Goal: Task Accomplishment & Management: Use online tool/utility

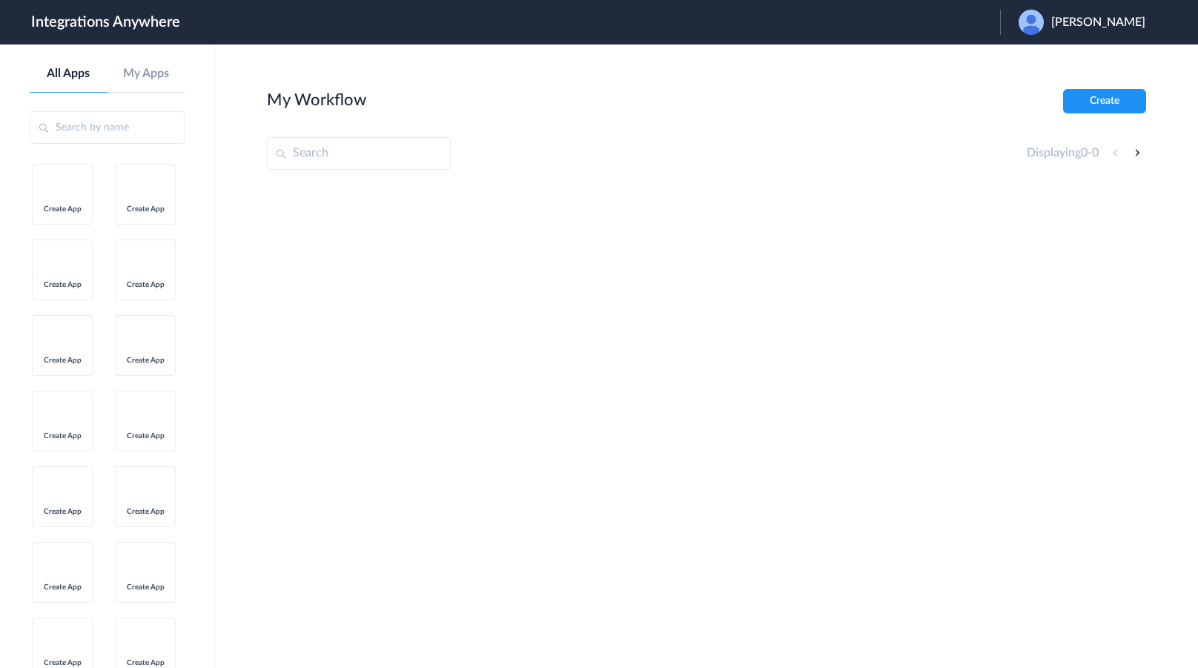
click at [152, 328] on ul "Create App Create App Create App Create App Create App Create App Create App Cr…" at bounding box center [107, 504] width 155 height 680
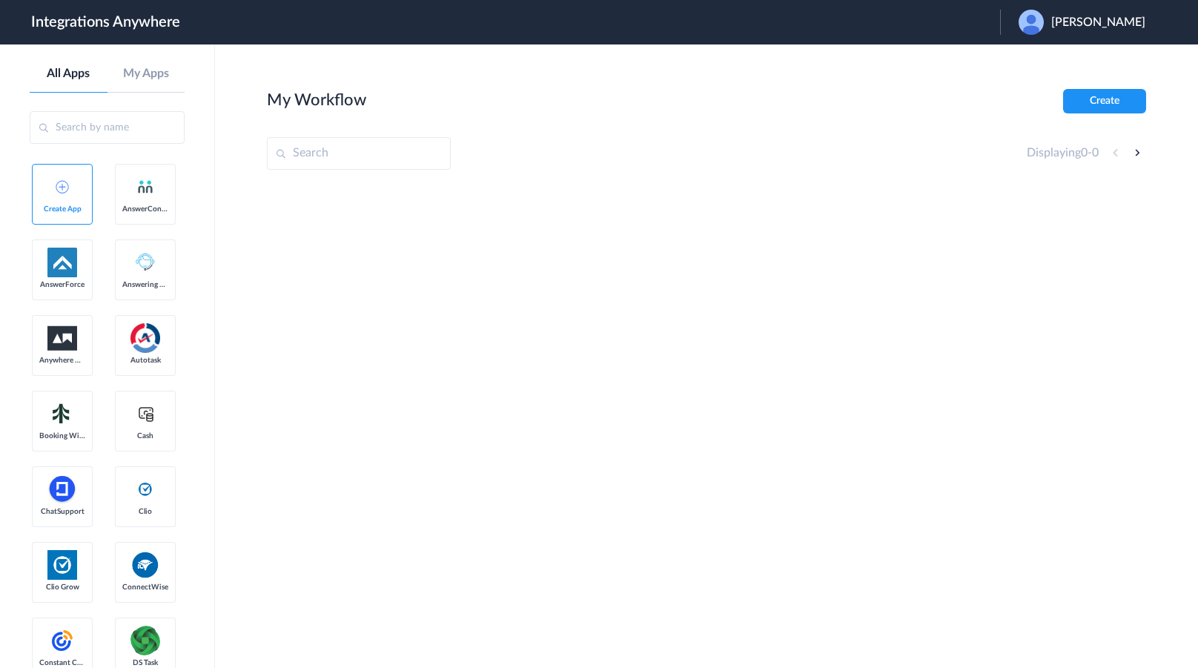
click at [1092, 13] on div "Brian Shapiro" at bounding box center [1089, 22] width 142 height 25
click at [1080, 70] on li "Logout" at bounding box center [1080, 60] width 160 height 27
click at [1004, 13] on div "Launch Account [PERSON_NAME] My Account Logout" at bounding box center [1017, 22] width 285 height 25
click at [981, 21] on span "Launch Account" at bounding box center [939, 22] width 84 height 12
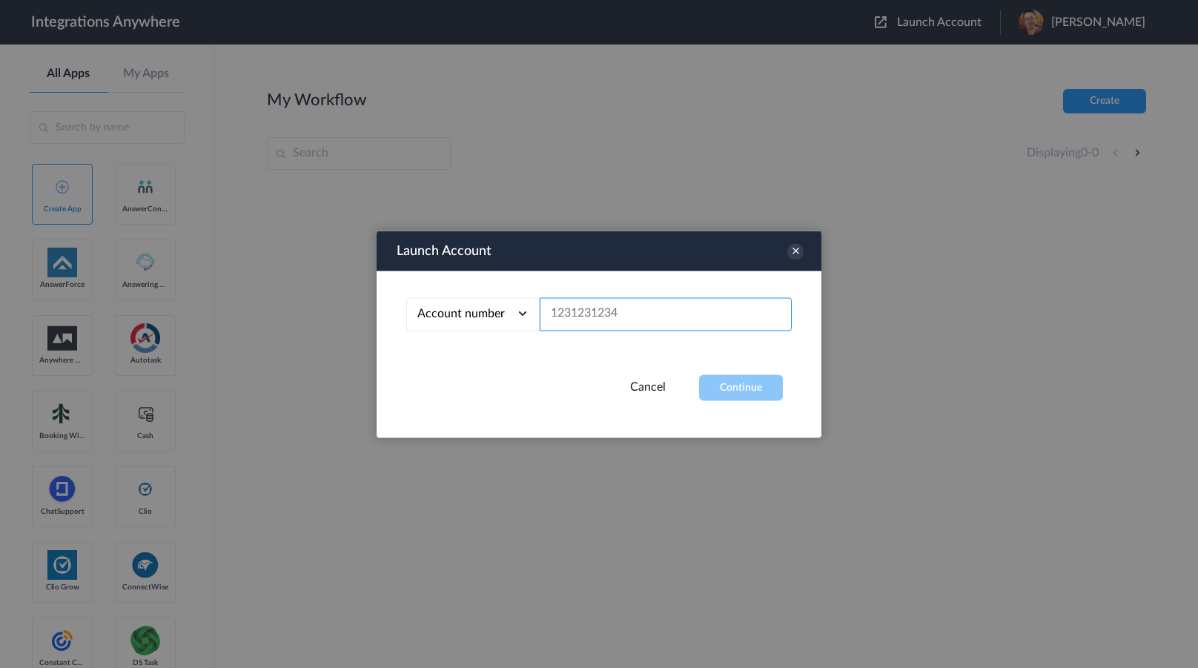
click at [590, 329] on input "text" at bounding box center [666, 313] width 252 height 33
paste input "6789543661"
type input "6789543661"
click at [723, 395] on button "Continue" at bounding box center [741, 387] width 84 height 26
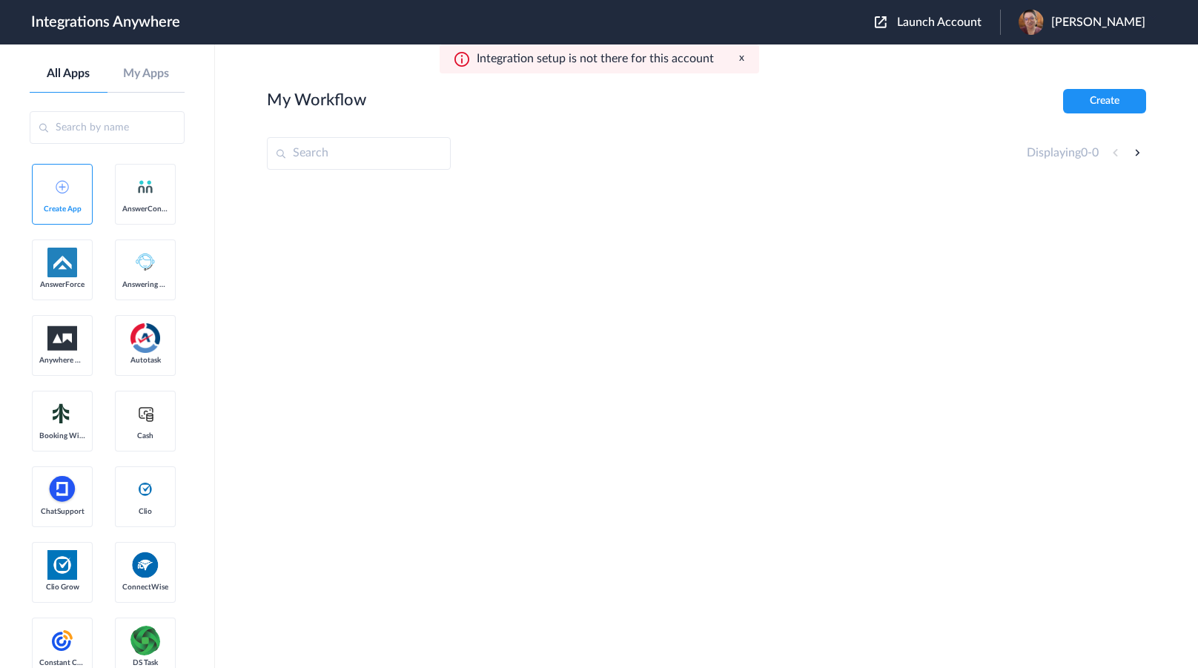
drag, startPoint x: 19, startPoint y: 116, endPoint x: 30, endPoint y: 126, distance: 15.2
click at [19, 116] on aside "All Apps My Apps Create App AnswerConnect AnswerForce Answering Service Anywher…" at bounding box center [107, 355] width 215 height 623
